Goal: Transaction & Acquisition: Obtain resource

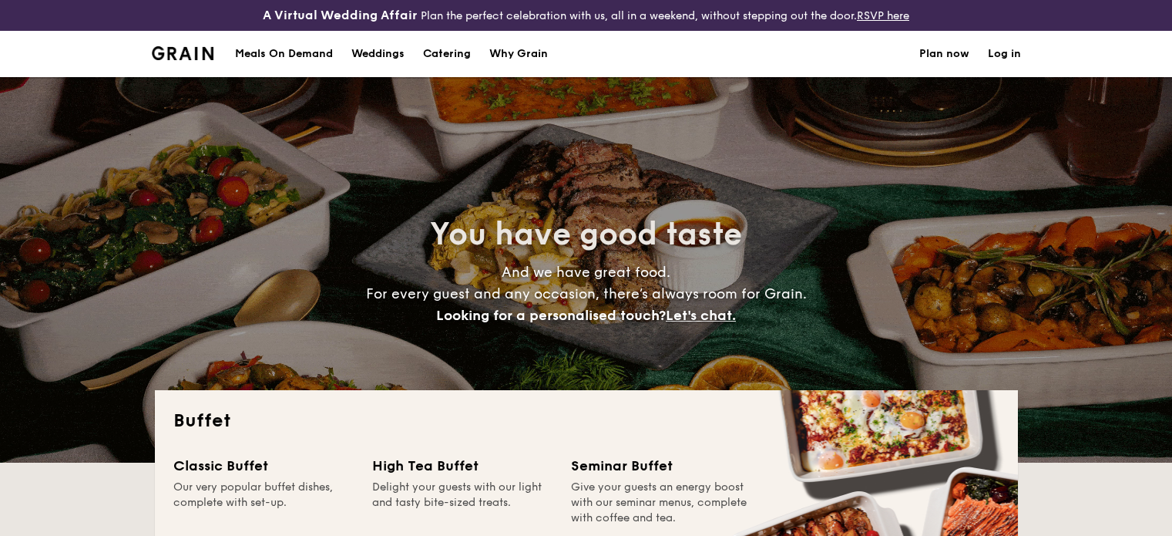
select select
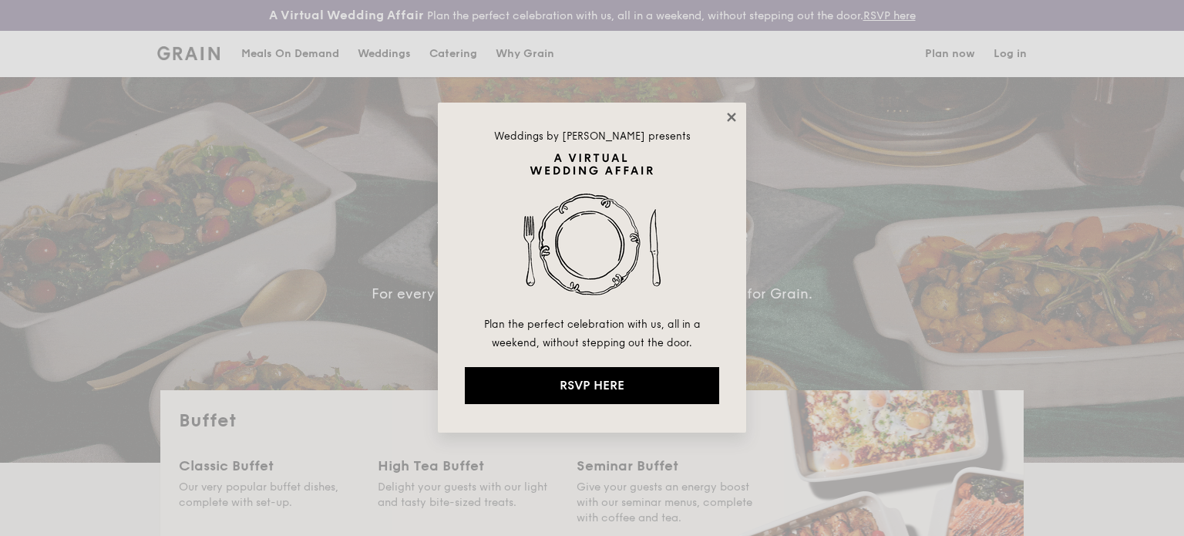
click at [735, 112] on icon at bounding box center [731, 117] width 14 height 14
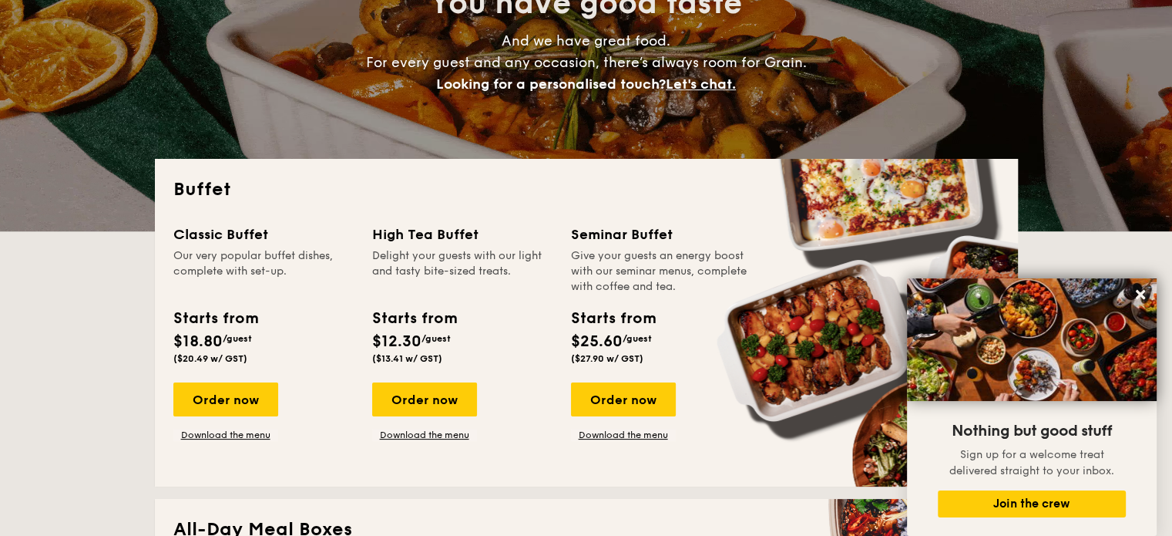
scroll to position [228, 0]
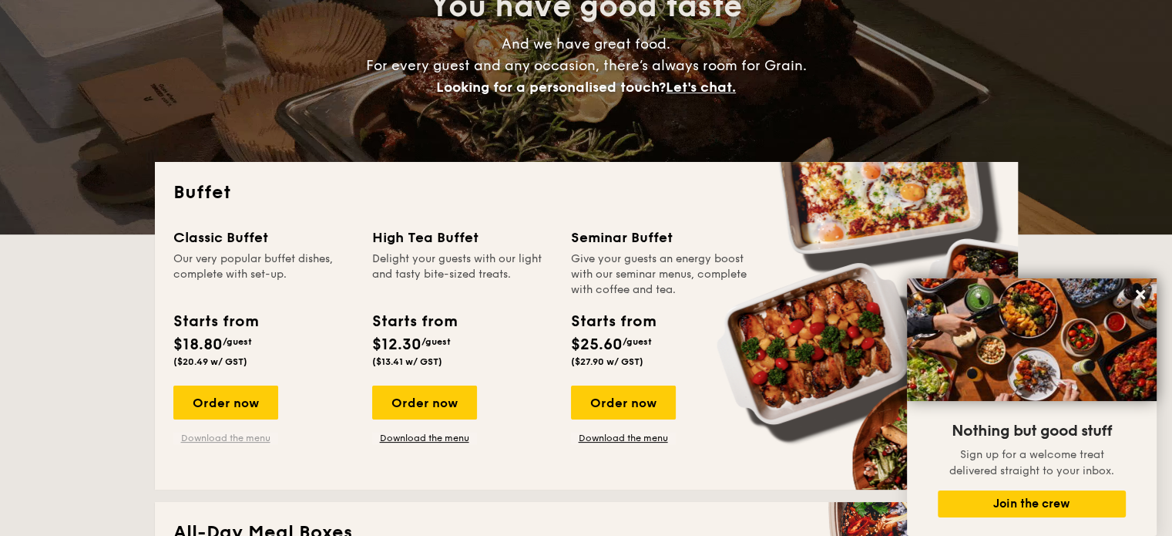
click at [209, 432] on link "Download the menu" at bounding box center [225, 438] width 105 height 12
click at [620, 437] on link "Download the menu" at bounding box center [623, 438] width 105 height 12
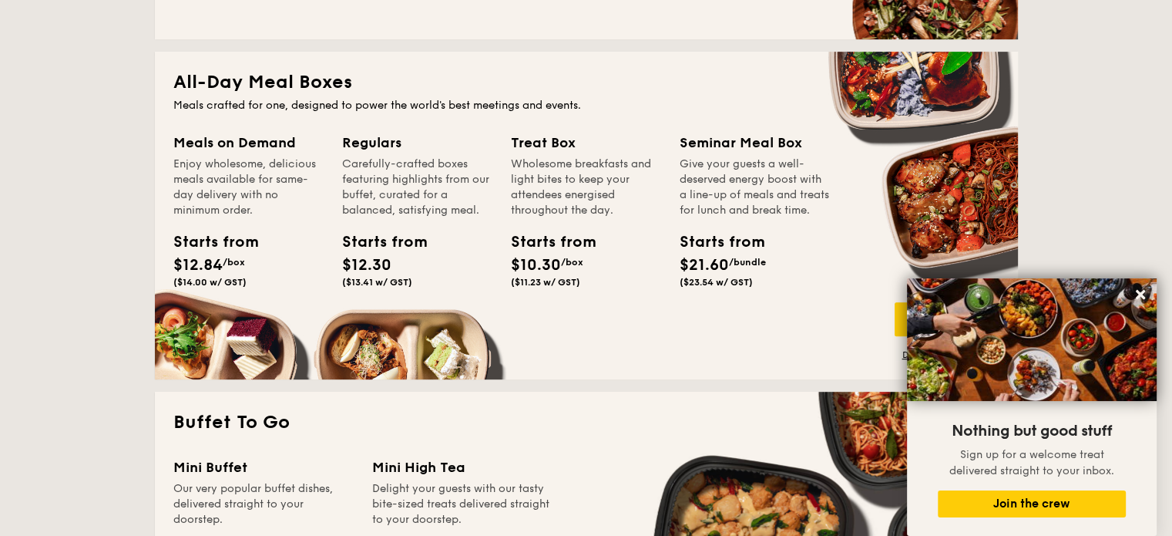
scroll to position [768, 0]
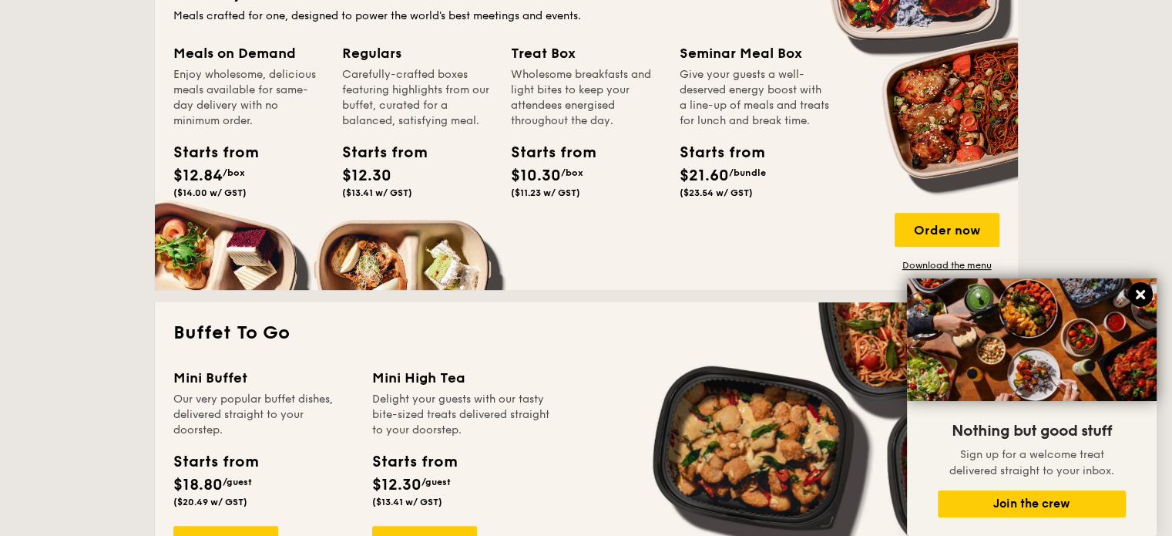
click at [1144, 298] on icon at bounding box center [1140, 294] width 9 height 9
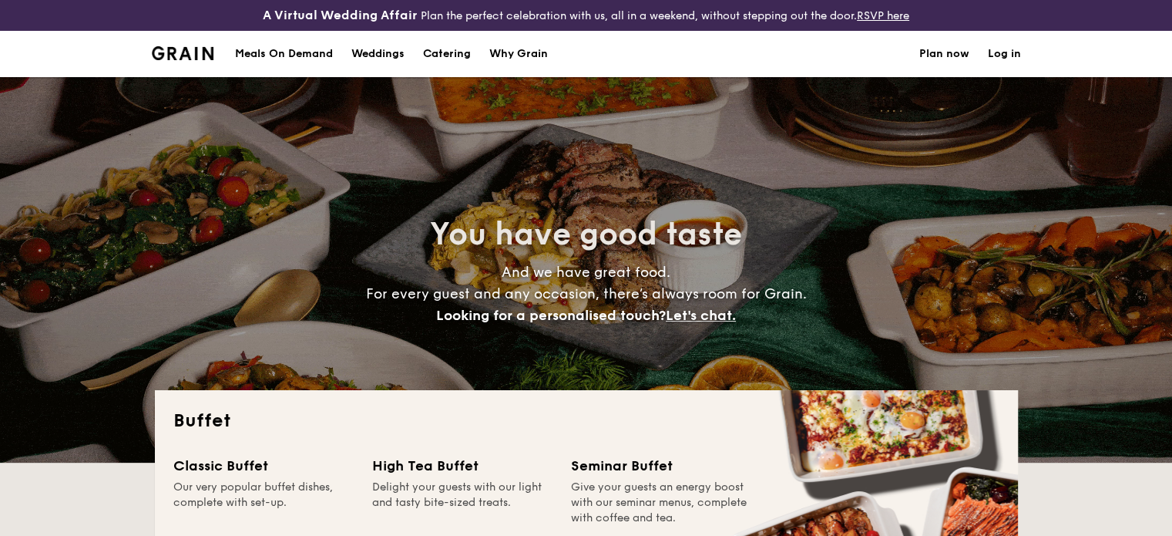
scroll to position [0, 0]
select select
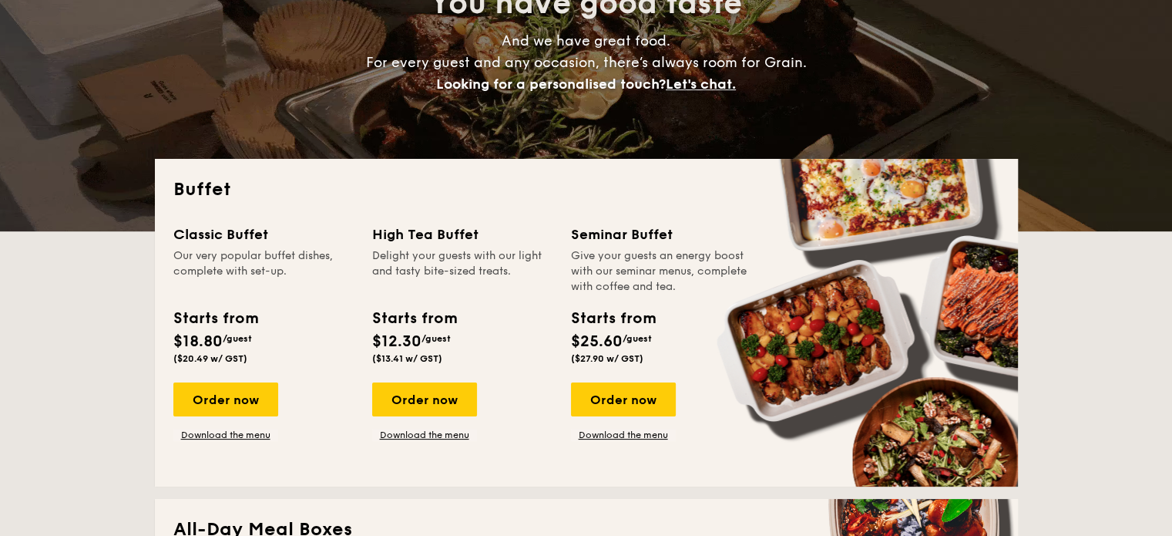
scroll to position [308, 0]
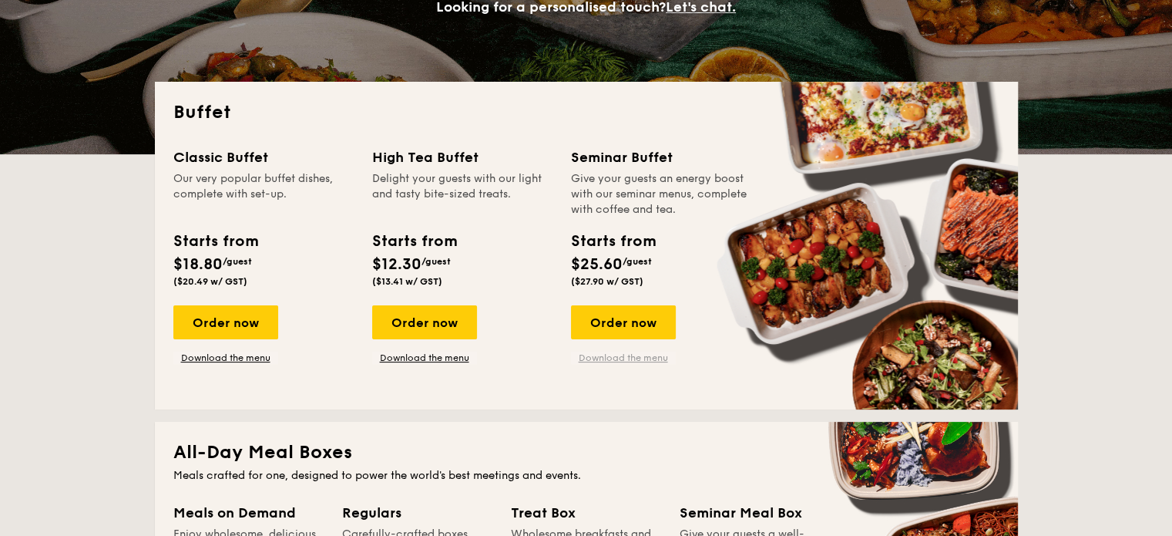
click at [657, 362] on link "Download the menu" at bounding box center [623, 357] width 105 height 12
